Goal: Task Accomplishment & Management: Use online tool/utility

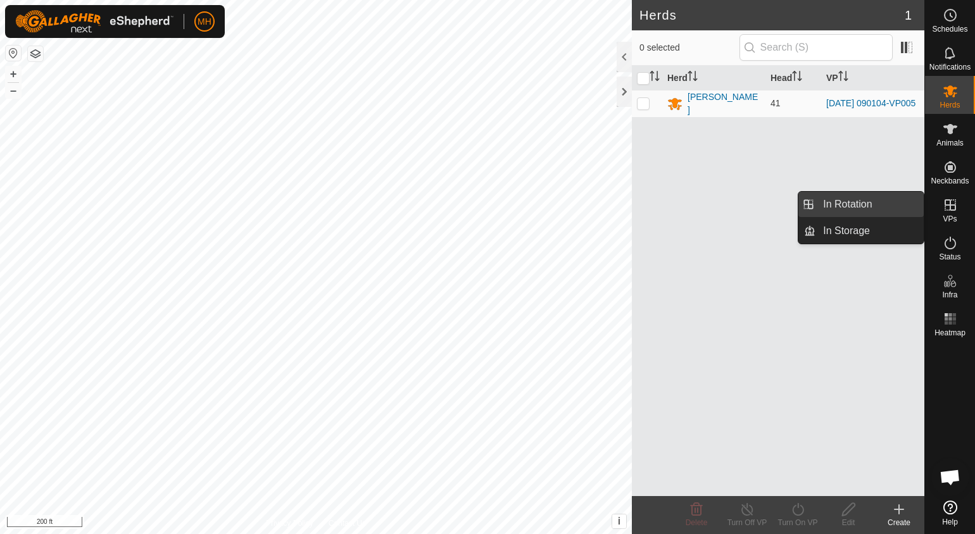
click at [861, 205] on link "In Rotation" at bounding box center [869, 204] width 108 height 25
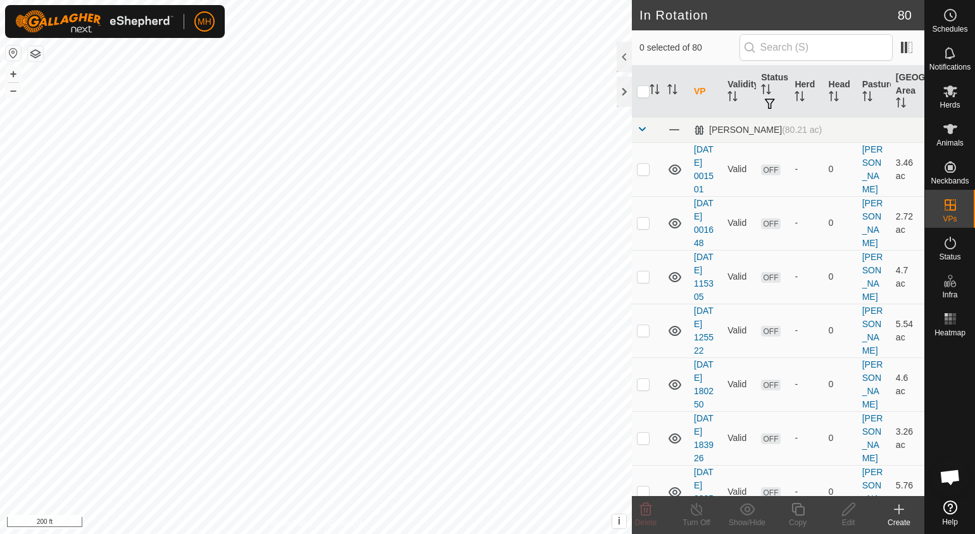
checkbox input "true"
click at [796, 511] on icon at bounding box center [798, 509] width 16 height 15
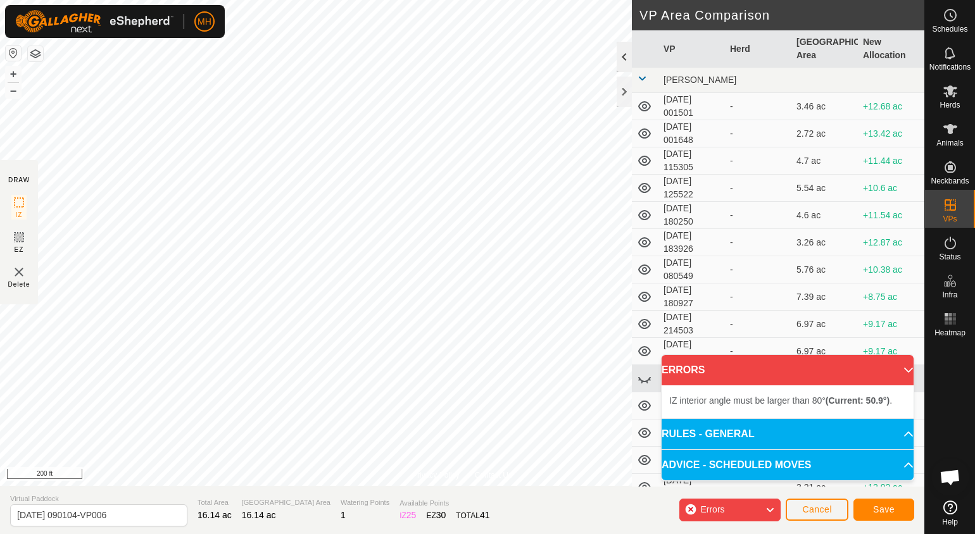
click at [618, 54] on div "Privacy Policy Contact Us Type: Inclusion Zone undefined Animal + – ⇧ i This ap…" at bounding box center [462, 267] width 924 height 534
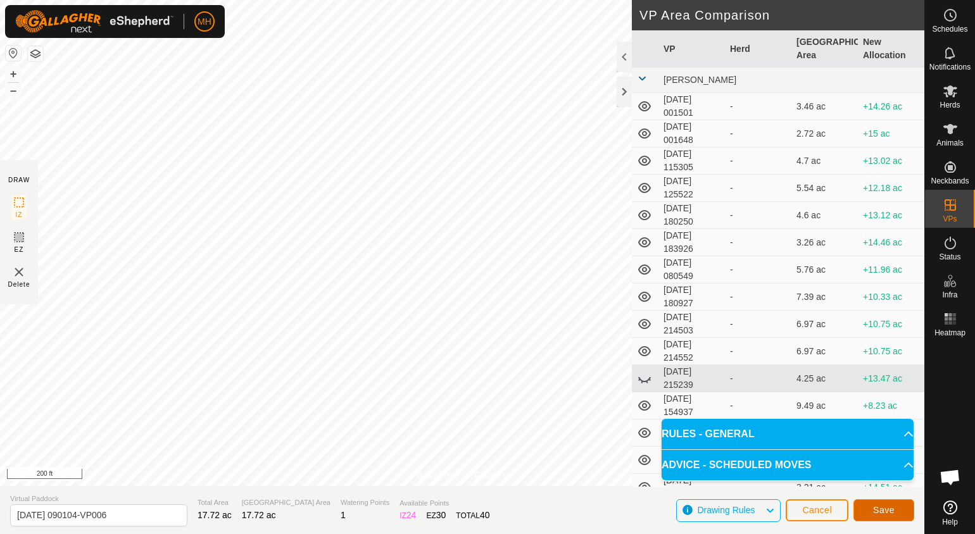
click at [889, 512] on span "Save" at bounding box center [884, 510] width 22 height 10
